Goal: Navigation & Orientation: Find specific page/section

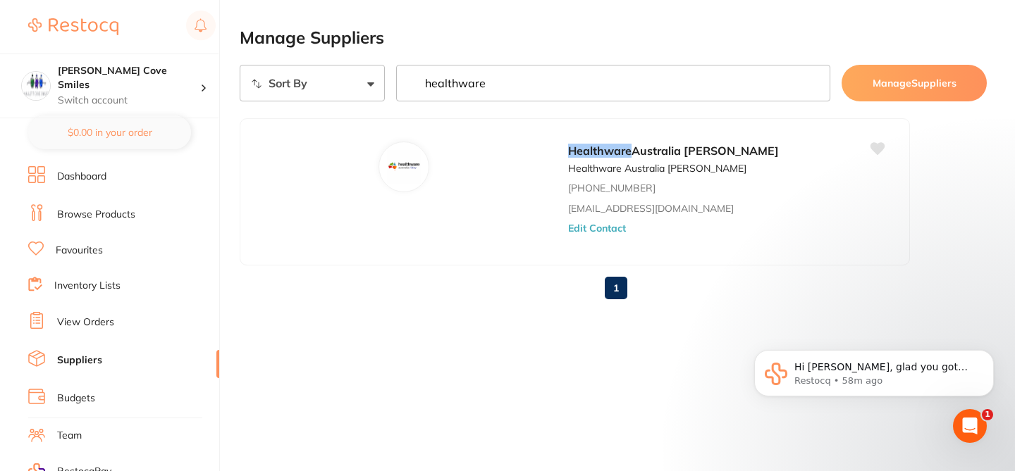
scroll to position [114, 0]
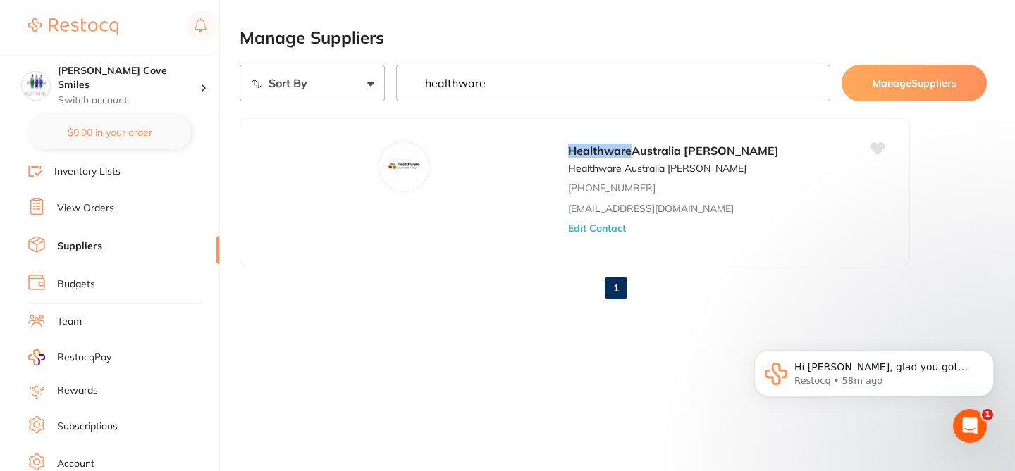
drag, startPoint x: 218, startPoint y: 258, endPoint x: 221, endPoint y: 175, distance: 82.5
click at [221, 175] on div "$85.80 Hallett Cove Smiles Switch account Hallett Cove Smiles $0.00 in your ord…" at bounding box center [507, 235] width 1015 height 471
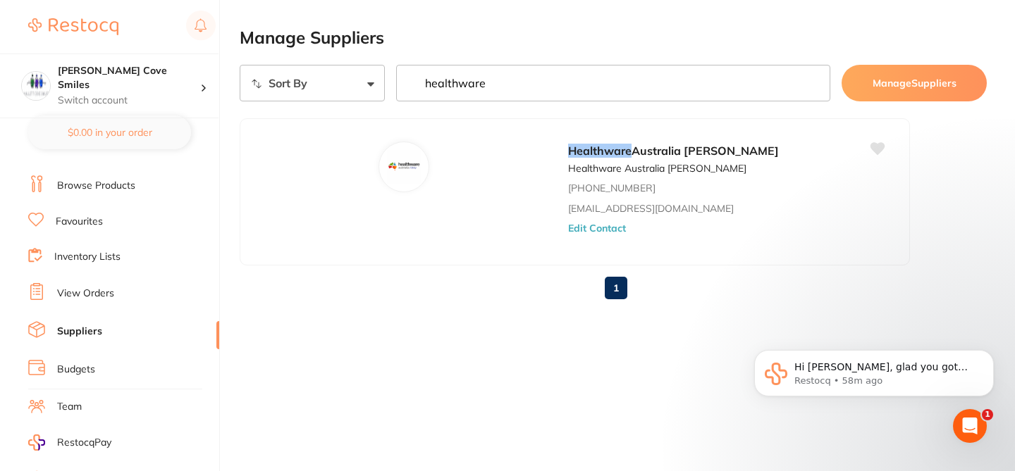
scroll to position [0, 0]
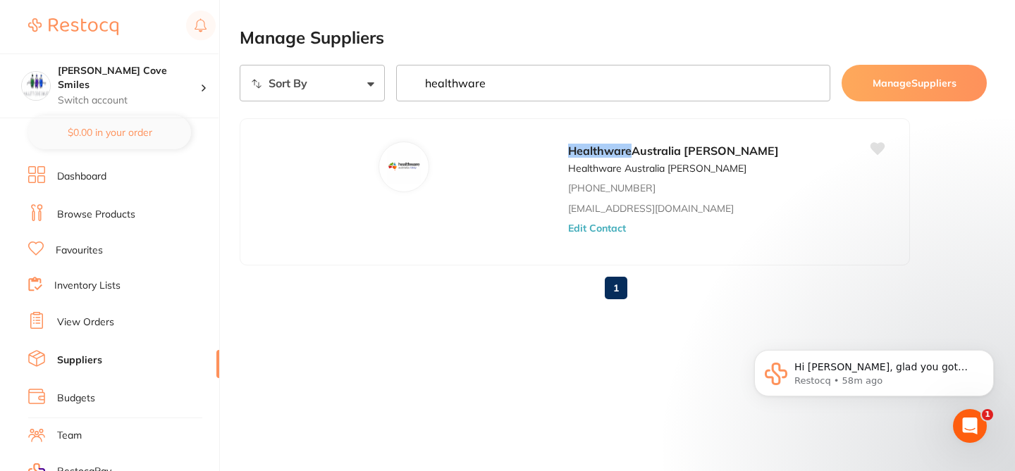
click at [88, 221] on li "Browse Products" at bounding box center [123, 214] width 191 height 21
